Goal: Information Seeking & Learning: Learn about a topic

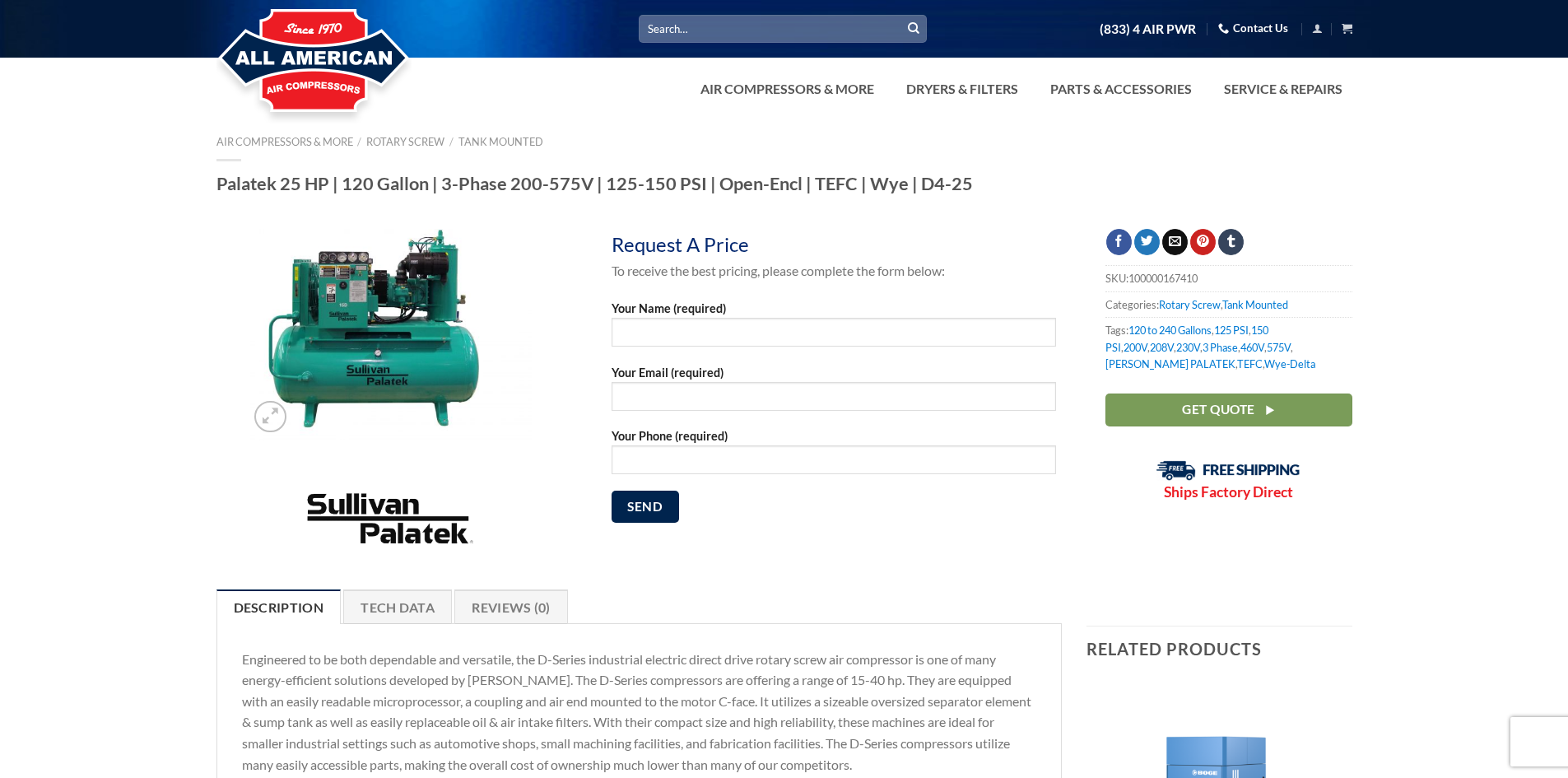
click at [216, 180] on h1 "Palatek 25 HP | 120 Gallon | 3-Phase 200-575V | 125-150 PSI | Open-Encl | TEFC …" at bounding box center [784, 183] width 1137 height 23
drag, startPoint x: 216, startPoint y: 180, endPoint x: 976, endPoint y: 181, distance: 760.0
click at [976, 181] on h1 "Palatek 25 HP | 120 Gallon | 3-Phase 200-575V | 125-150 PSI | Open-Encl | TEFC …" at bounding box center [784, 183] width 1137 height 23
copy h1 "Palatek 25 HP | 120 Gallon | 3-Phase 200-575V | 125-150 PSI | Open-Encl | TEFC …"
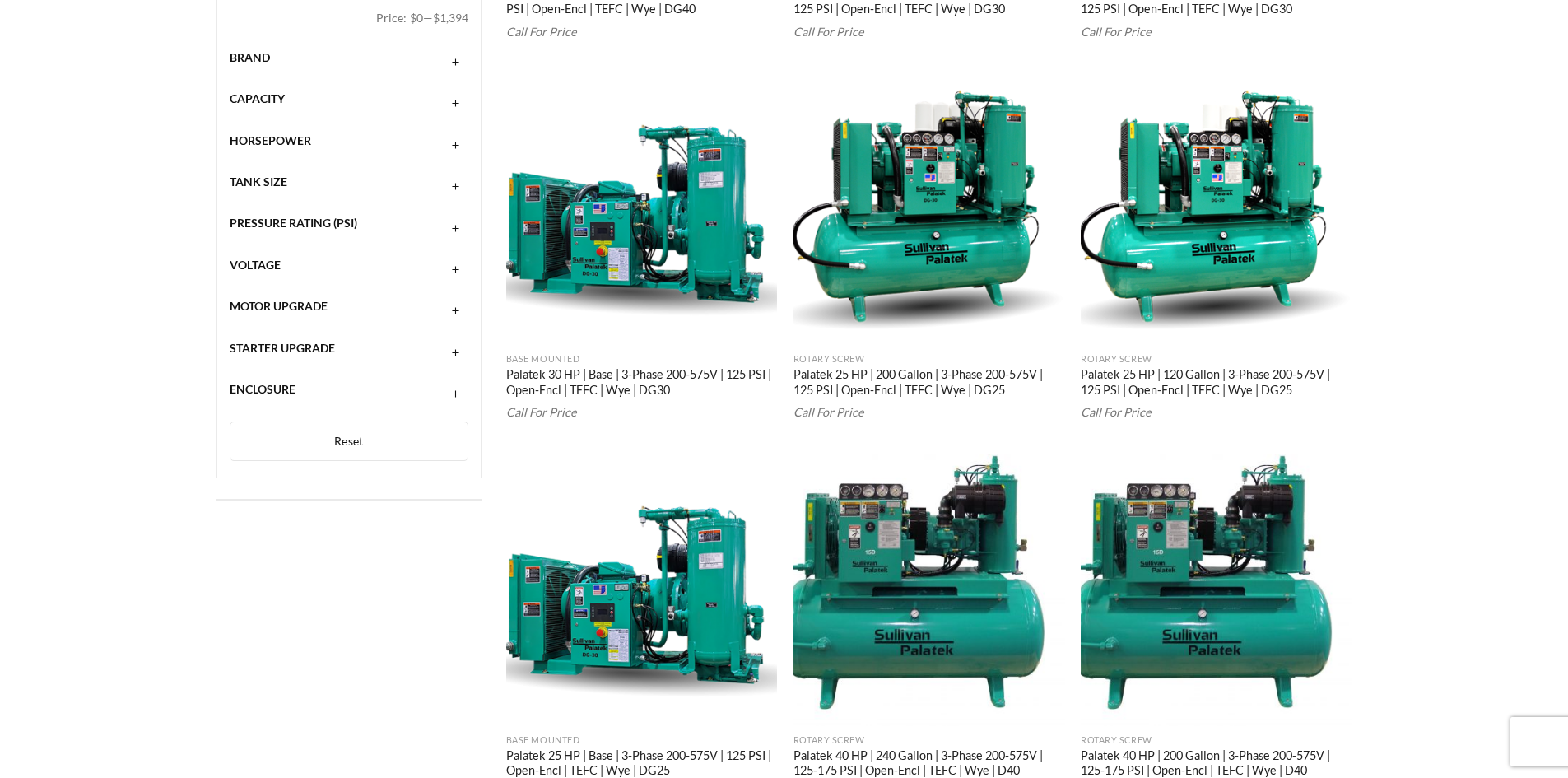
scroll to position [412, 0]
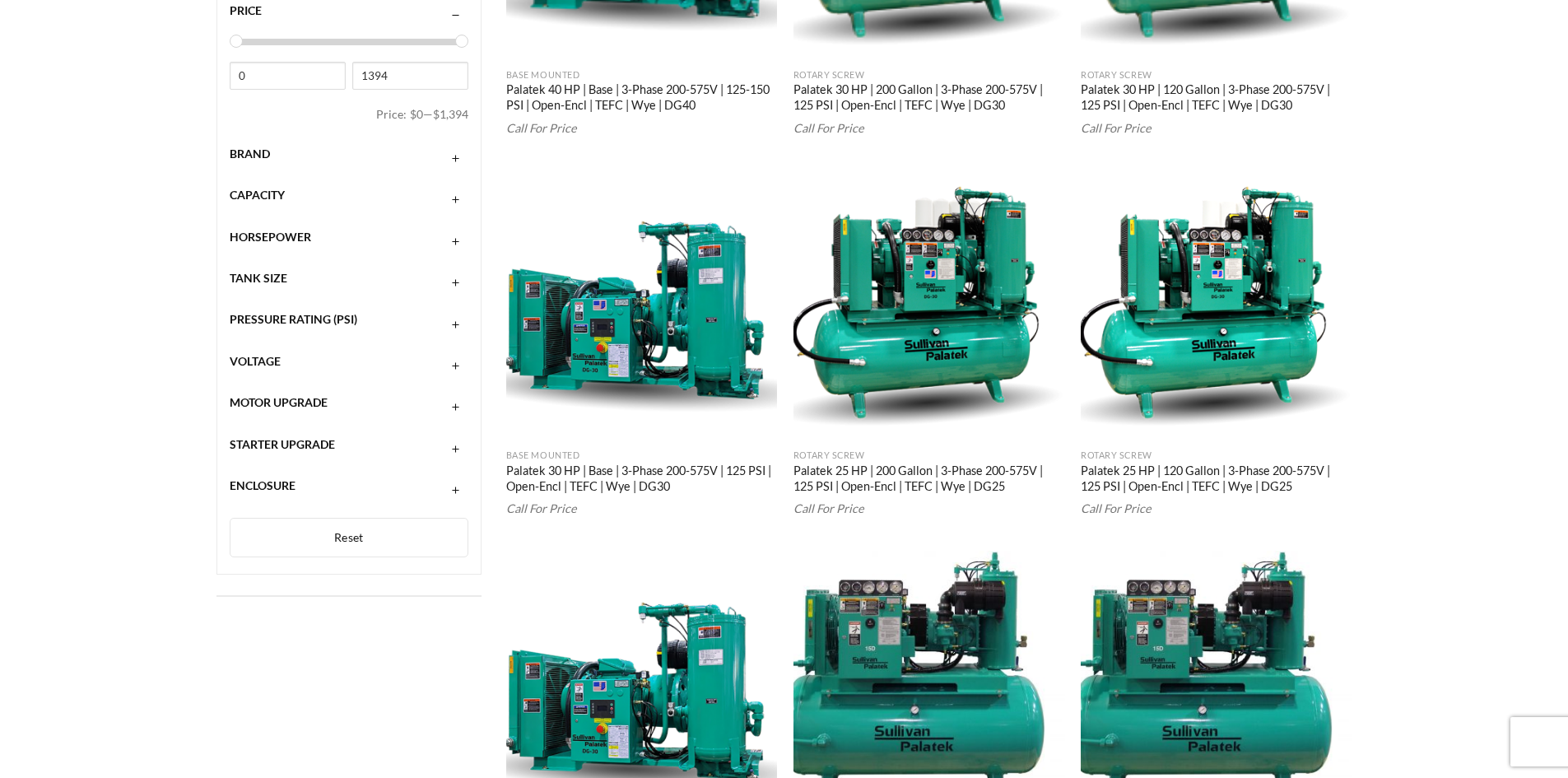
click at [1202, 475] on link "Palatek 25 HP | 120 Gallon | 3-Phase 200-575V | 125 PSI | Open-Encl | TEFC | Wy…" at bounding box center [1216, 479] width 272 height 32
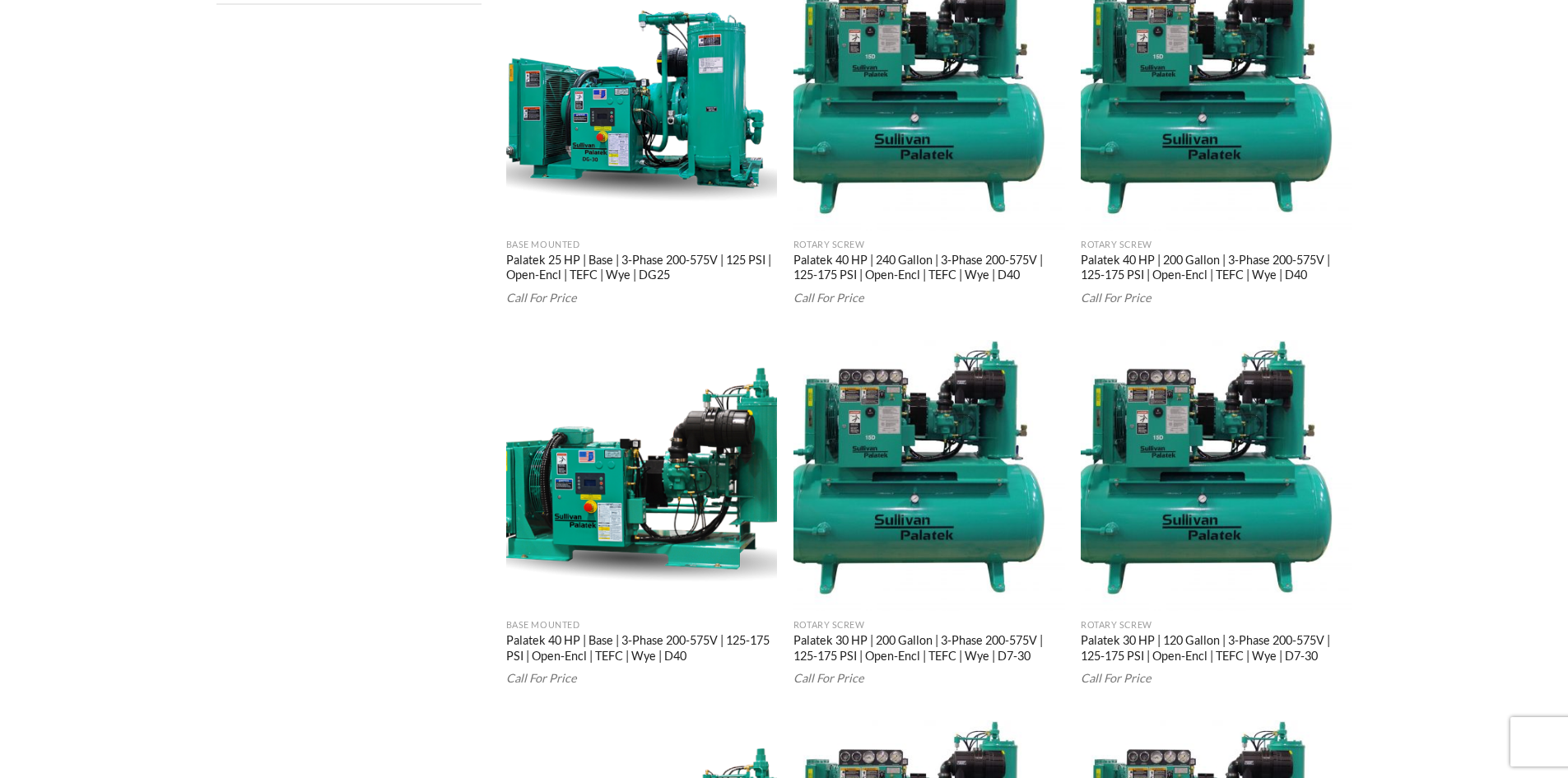
scroll to position [835, 0]
